Goal: Task Accomplishment & Management: Manage account settings

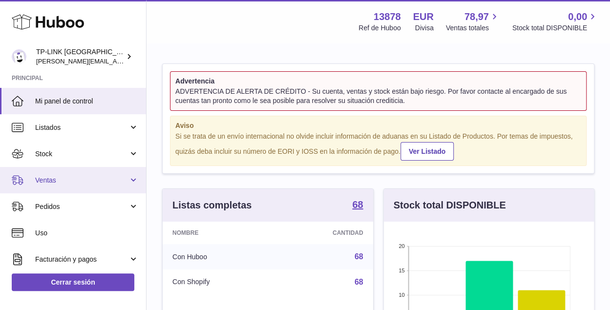
scroll to position [152, 210]
click at [129, 179] on link "Ventas" at bounding box center [73, 180] width 146 height 26
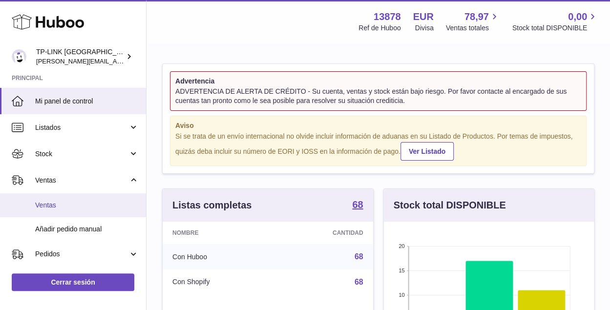
click at [84, 201] on span "Ventas" at bounding box center [87, 205] width 104 height 9
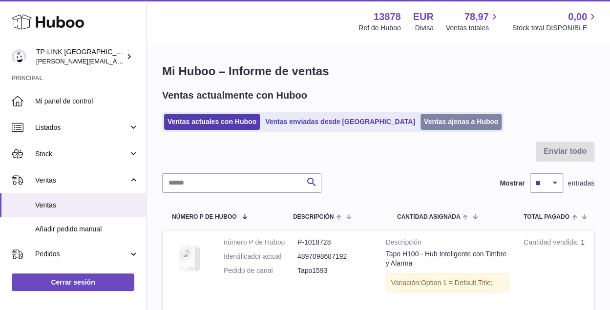
drag, startPoint x: 427, startPoint y: 121, endPoint x: 430, endPoint y: 130, distance: 10.2
click at [426, 121] on link "Ventas ajenas a Huboo" at bounding box center [461, 122] width 82 height 16
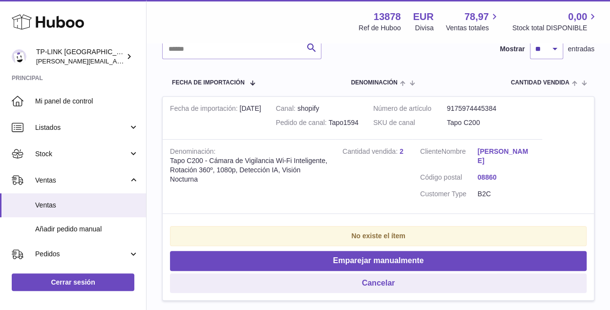
scroll to position [195, 0]
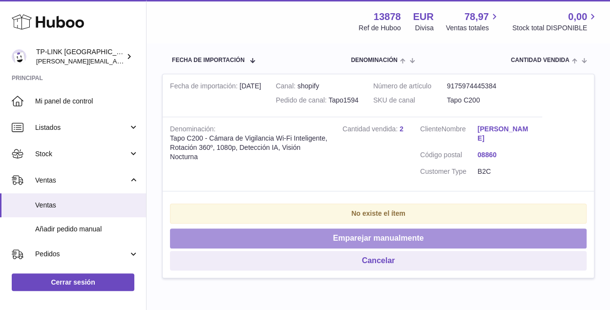
click at [430, 239] on button "Emparejar manualmente" at bounding box center [378, 239] width 417 height 20
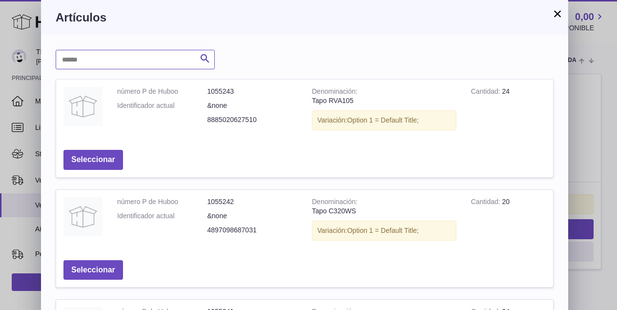
click at [147, 65] on input "text" at bounding box center [135, 60] width 159 height 20
type input "****"
click at [202, 57] on icon "submit" at bounding box center [205, 59] width 12 height 12
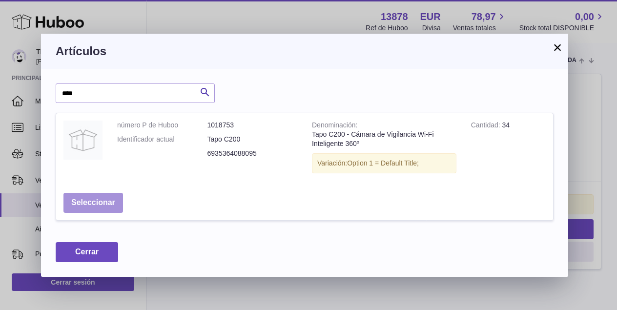
click at [104, 200] on button "Seleccionar" at bounding box center [93, 203] width 60 height 20
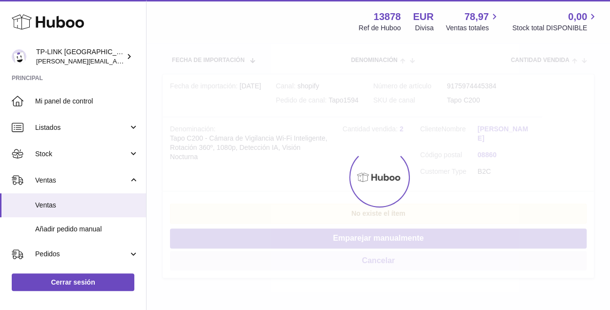
scroll to position [36, 0]
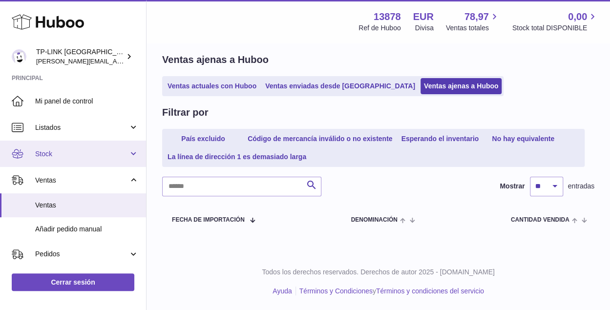
click at [134, 158] on link "Stock" at bounding box center [73, 154] width 146 height 26
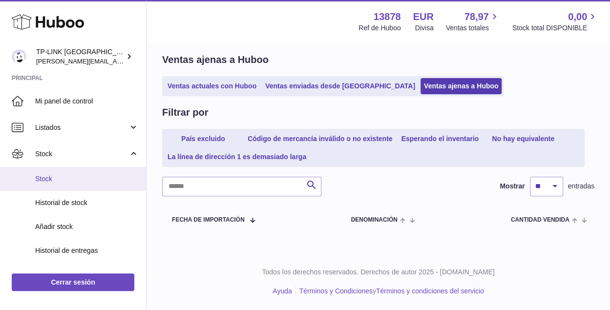
click at [76, 179] on span "Stock" at bounding box center [87, 178] width 104 height 9
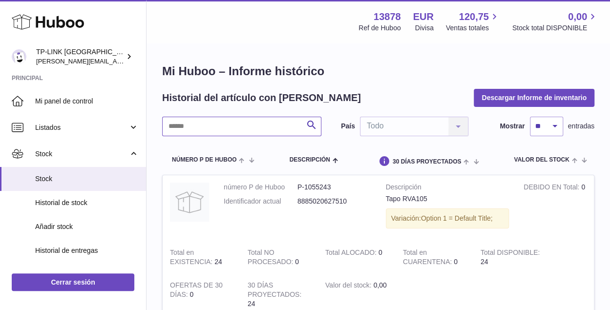
click at [247, 127] on input "text" at bounding box center [241, 127] width 159 height 20
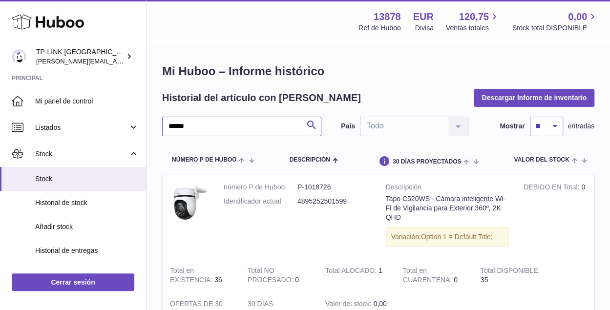
drag, startPoint x: 218, startPoint y: 126, endPoint x: 149, endPoint y: 123, distance: 68.5
click at [149, 123] on div "Mi Huboo – Informe histórico Historial del artículo con Huboo Descargar Informe…" at bounding box center [378, 205] width 463 height 322
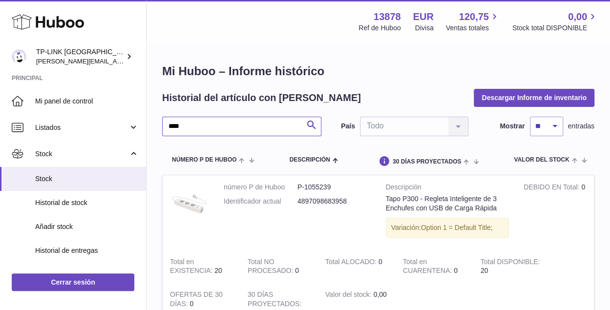
type input "****"
